Goal: Find specific page/section: Find specific page/section

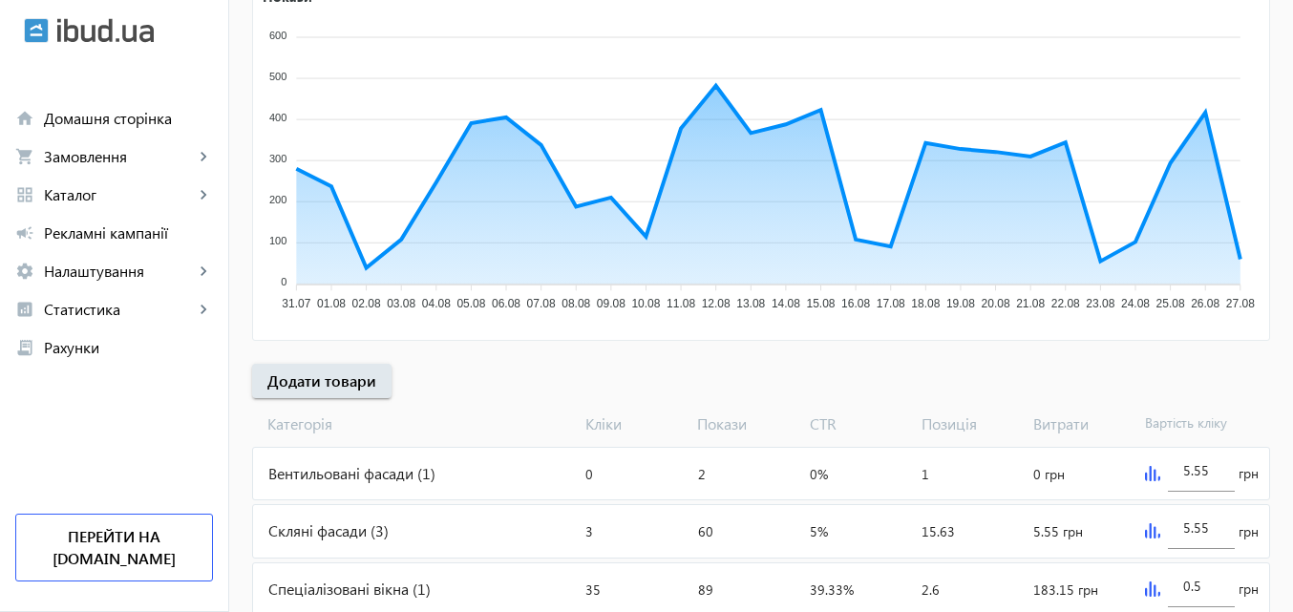
scroll to position [382, 0]
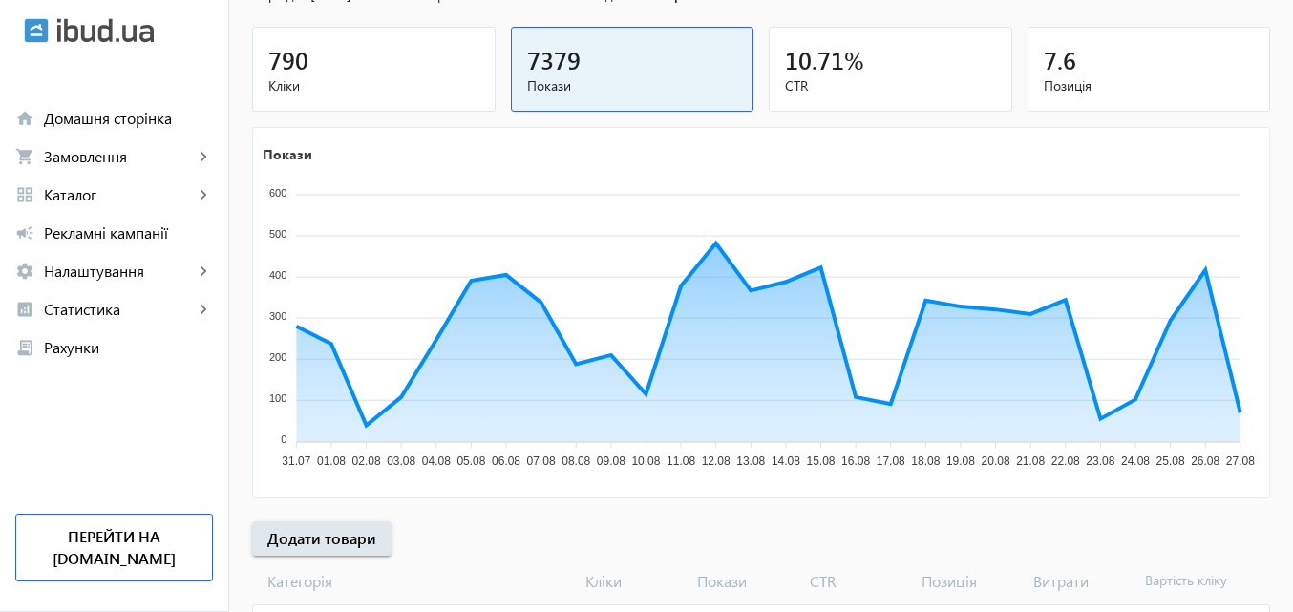
scroll to position [382, 0]
